Goal: Task Accomplishment & Management: Manage account settings

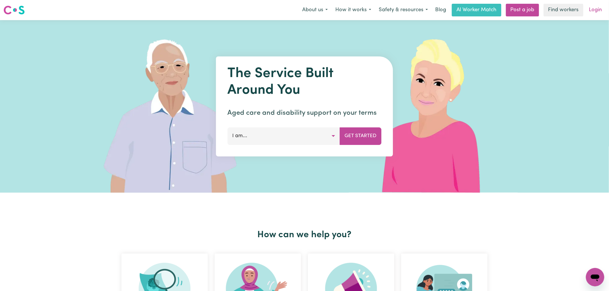
click at [597, 8] on link "Login" at bounding box center [596, 10] width 20 height 13
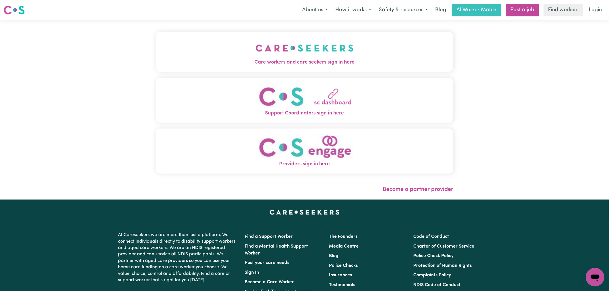
click at [226, 65] on span "Care workers and care seekers sign in here" at bounding box center [305, 62] width 298 height 7
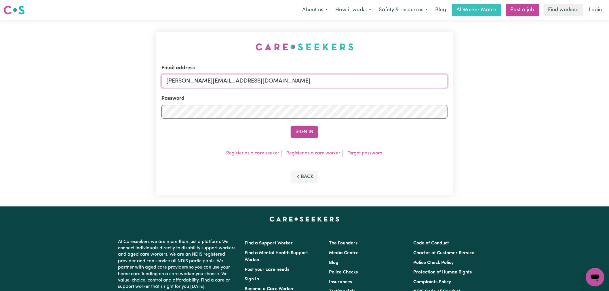
click at [259, 84] on input "lindsay@careseekers.com.au" at bounding box center [305, 81] width 286 height 14
drag, startPoint x: 195, startPoint y: 82, endPoint x: 475, endPoint y: 87, distance: 279.7
click at [475, 87] on div "Email address superuser~EvanAdamouAPIS@careseekers.com.au Password Sign In Regi…" at bounding box center [304, 113] width 609 height 187
click at [291, 126] on button "Sign In" at bounding box center [305, 132] width 28 height 13
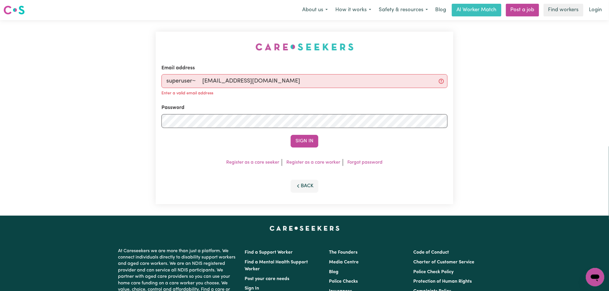
click at [205, 82] on input "superuser~ saramreed@gmail.com" at bounding box center [305, 81] width 286 height 14
type input "superuser~saramreed@gmail.com"
click at [291, 135] on button "Sign In" at bounding box center [305, 141] width 28 height 13
